Goal: Task Accomplishment & Management: Use online tool/utility

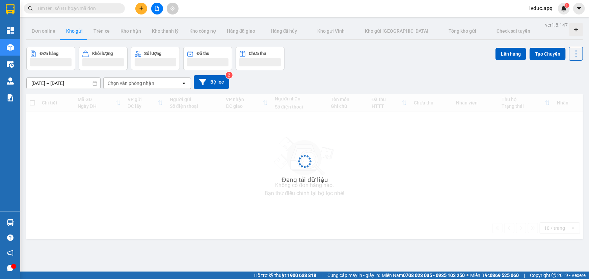
click at [538, 7] on span "lvduc.apq" at bounding box center [541, 8] width 34 height 8
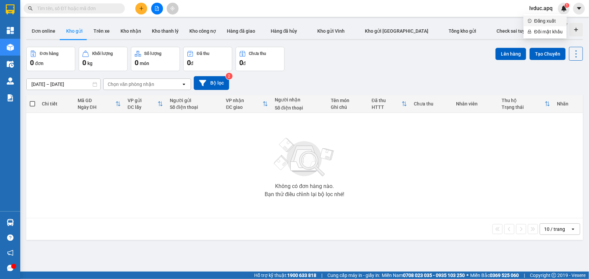
click at [540, 22] on span "Đăng xuất" at bounding box center [548, 20] width 28 height 7
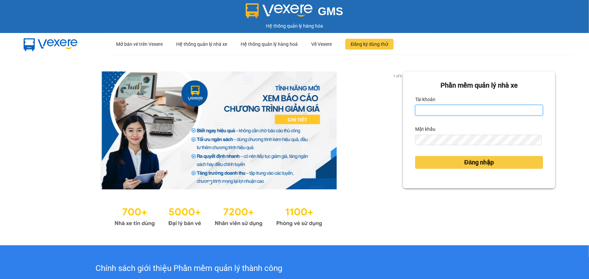
click at [448, 111] on input "Tài khoản" at bounding box center [479, 110] width 128 height 11
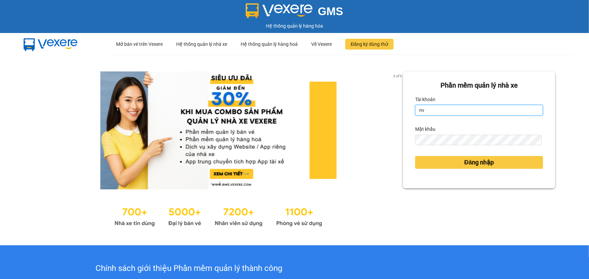
type input "nvchien.apq"
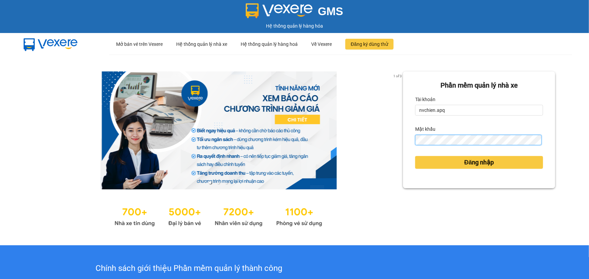
click at [415, 156] on button "Đăng nhập" at bounding box center [479, 162] width 128 height 13
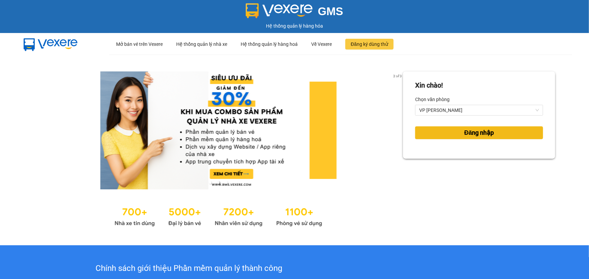
click at [448, 133] on button "Đăng nhập" at bounding box center [479, 133] width 128 height 13
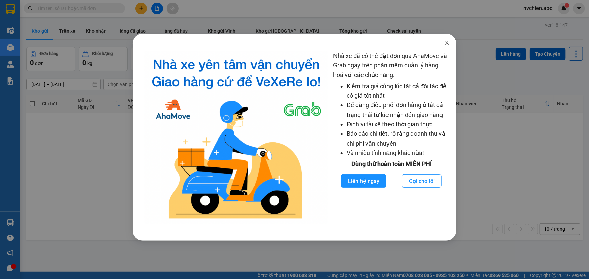
click at [446, 44] on icon "close" at bounding box center [446, 42] width 5 height 5
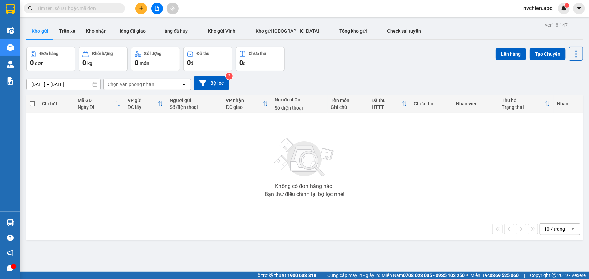
click at [548, 229] on div "10 / trang" at bounding box center [554, 229] width 21 height 7
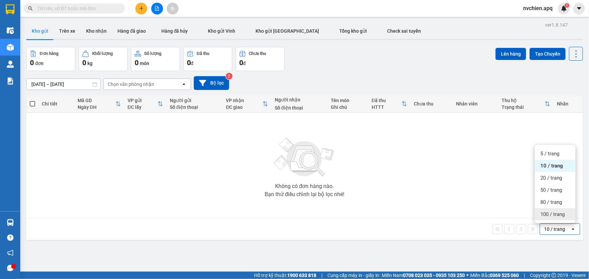
drag, startPoint x: 550, startPoint y: 210, endPoint x: 545, endPoint y: 210, distance: 5.4
click at [550, 210] on div "100 / trang" at bounding box center [555, 215] width 40 height 12
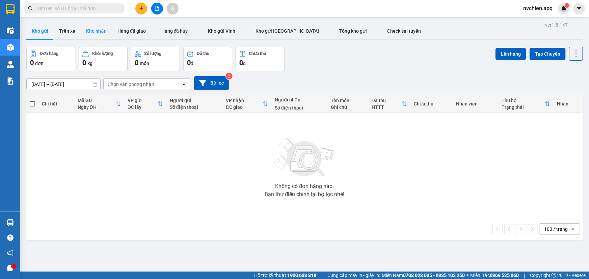
click at [91, 33] on button "Kho nhận" at bounding box center [96, 31] width 31 height 16
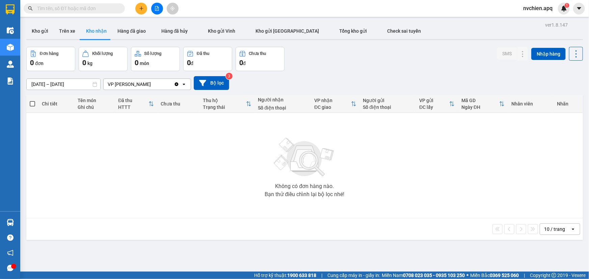
click at [555, 224] on div "10 / trang" at bounding box center [555, 229] width 30 height 11
click at [554, 224] on div "10 / trang" at bounding box center [555, 229] width 30 height 11
click at [553, 225] on div "10 / trang" at bounding box center [555, 229] width 30 height 11
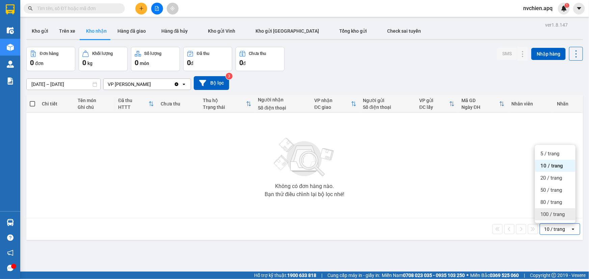
click at [552, 217] on span "100 / trang" at bounding box center [552, 214] width 24 height 7
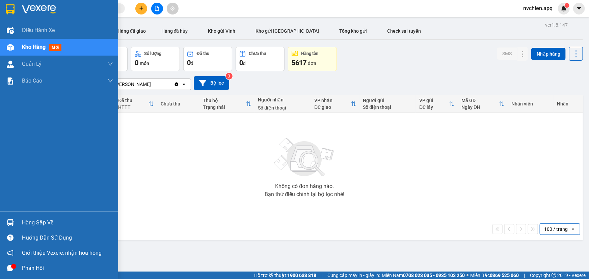
drag, startPoint x: 14, startPoint y: 221, endPoint x: 0, endPoint y: 222, distance: 14.2
click at [15, 221] on div at bounding box center [10, 223] width 12 height 12
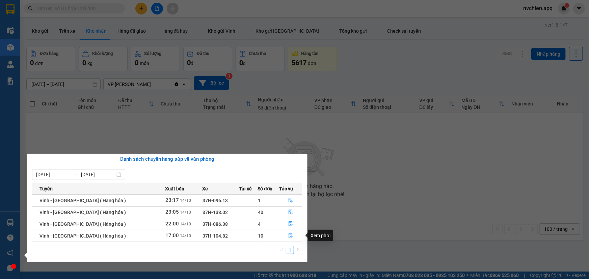
click at [288, 236] on icon "file-done" at bounding box center [290, 236] width 5 height 5
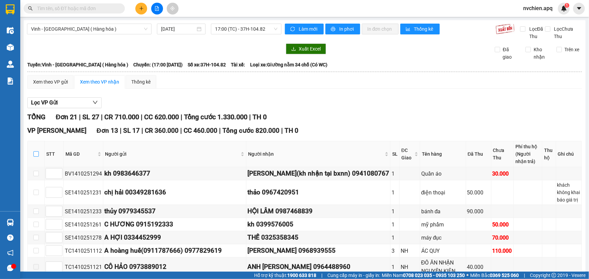
click at [35, 152] on input "checkbox" at bounding box center [35, 154] width 5 height 5
checkbox input "true"
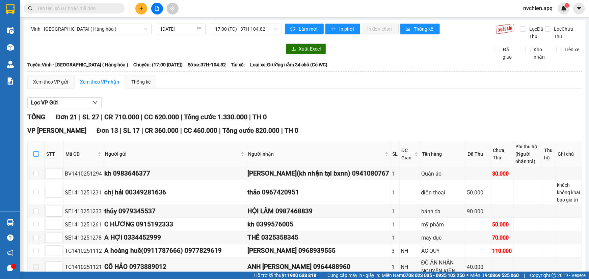
checkbox input "true"
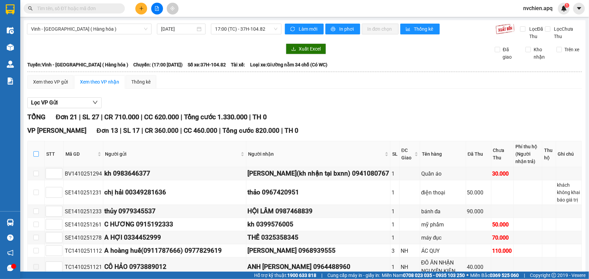
checkbox input "true"
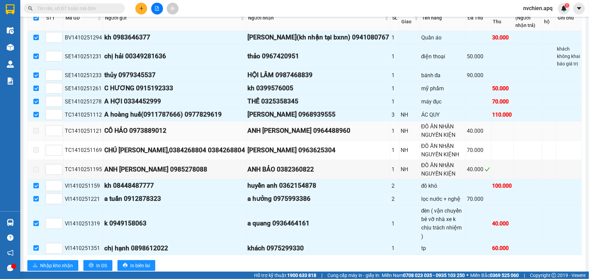
scroll to position [121, 0]
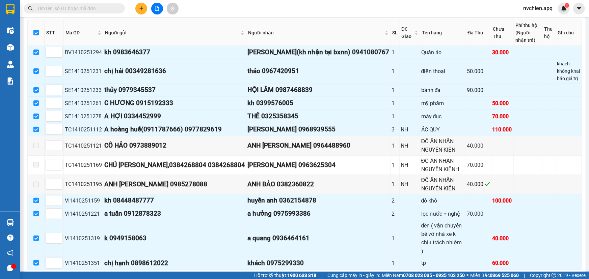
click at [60, 277] on span "Nhập kho nhận" at bounding box center [56, 280] width 33 height 7
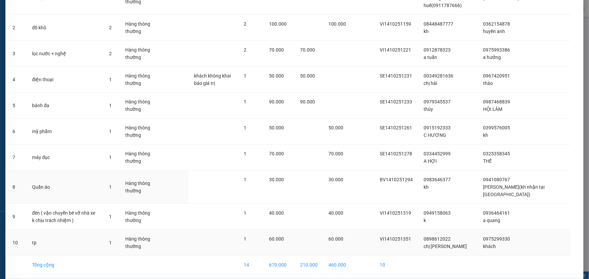
scroll to position [101, 0]
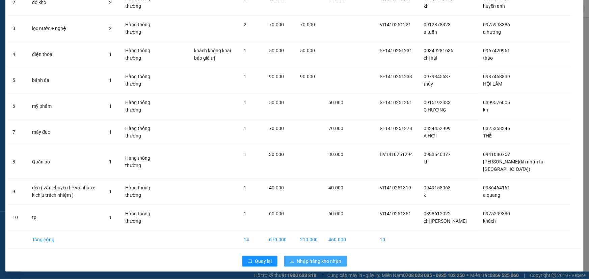
drag, startPoint x: 297, startPoint y: 259, endPoint x: 287, endPoint y: 253, distance: 11.9
click at [297, 259] on span "Nhập hàng kho nhận" at bounding box center [319, 261] width 45 height 7
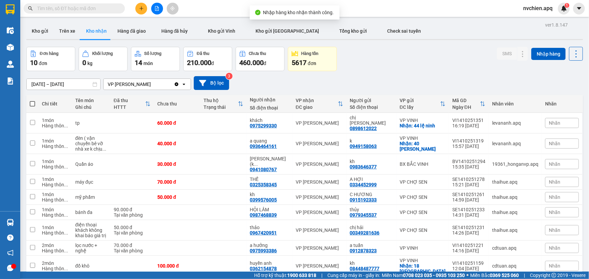
drag, startPoint x: 22, startPoint y: 223, endPoint x: 20, endPoint y: 219, distance: 3.8
click at [22, 223] on main "ver 1.8.147 Kho gửi Trên xe Kho nhận Hàng đã giao Hàng đã hủy Kho gửi Vinh Kho …" at bounding box center [294, 136] width 589 height 272
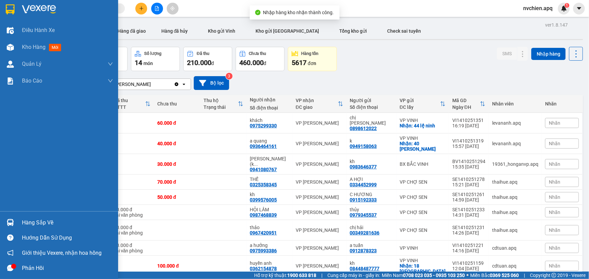
drag, startPoint x: 9, startPoint y: 221, endPoint x: 55, endPoint y: 215, distance: 46.0
click at [9, 221] on img at bounding box center [10, 222] width 7 height 7
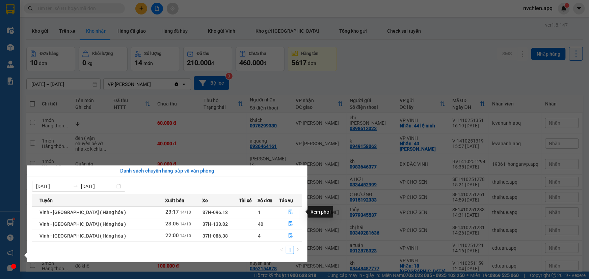
click at [288, 213] on icon "file-done" at bounding box center [290, 212] width 5 height 5
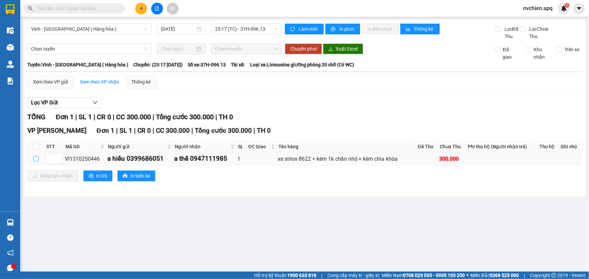
click at [36, 158] on input "checkbox" at bounding box center [35, 158] width 5 height 5
checkbox input "true"
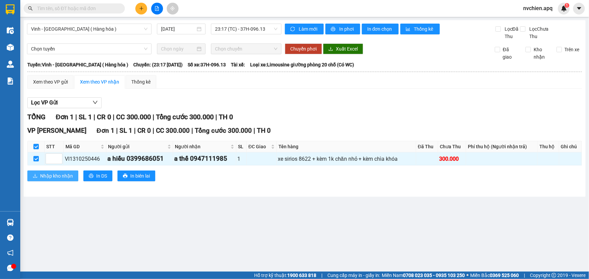
click at [64, 179] on span "Nhập kho nhận" at bounding box center [56, 175] width 33 height 7
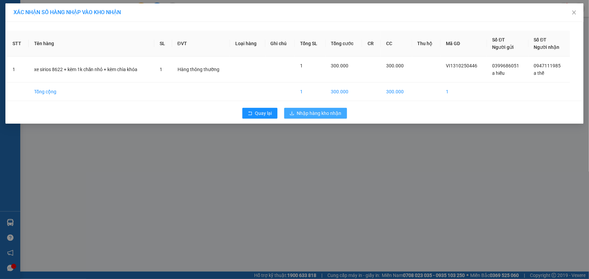
click at [304, 112] on span "Nhập hàng kho nhận" at bounding box center [319, 113] width 45 height 7
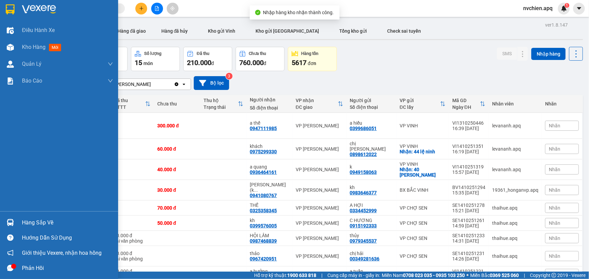
drag, startPoint x: 28, startPoint y: 226, endPoint x: 57, endPoint y: 220, distance: 30.2
click at [28, 226] on div "Hàng sắp về" at bounding box center [67, 223] width 91 height 10
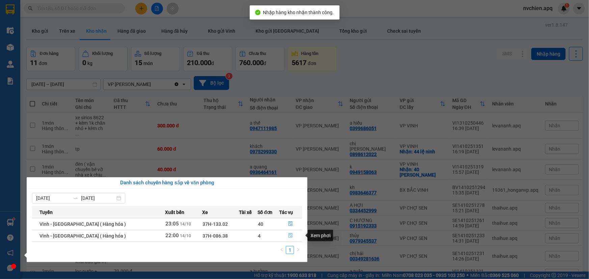
click at [288, 233] on button "button" at bounding box center [290, 236] width 22 height 11
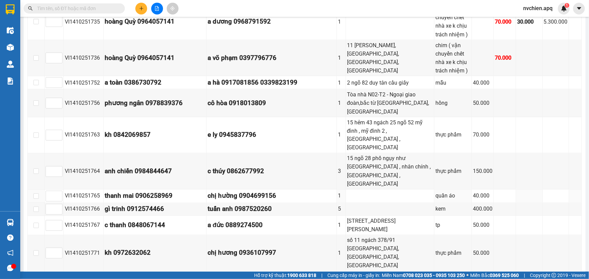
scroll to position [619, 0]
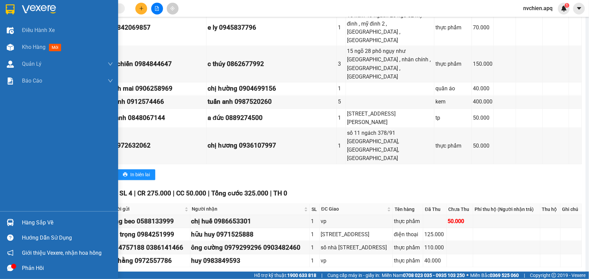
click at [27, 219] on div "Hàng sắp về" at bounding box center [67, 223] width 91 height 10
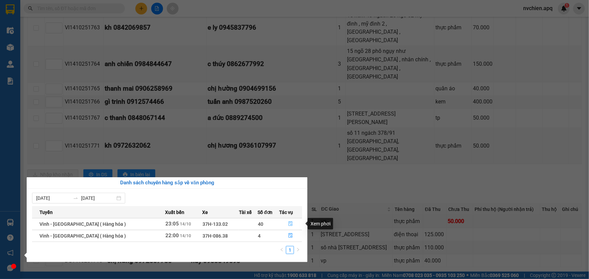
click at [290, 223] on icon "file-done" at bounding box center [290, 224] width 5 height 5
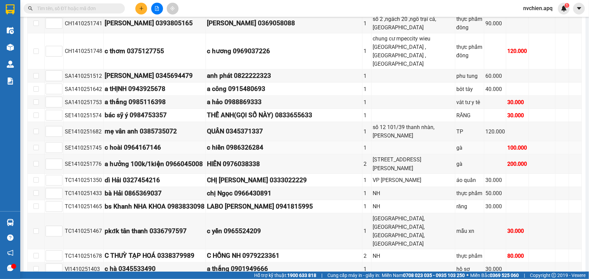
scroll to position [153, 0]
